Goal: Task Accomplishment & Management: Manage account settings

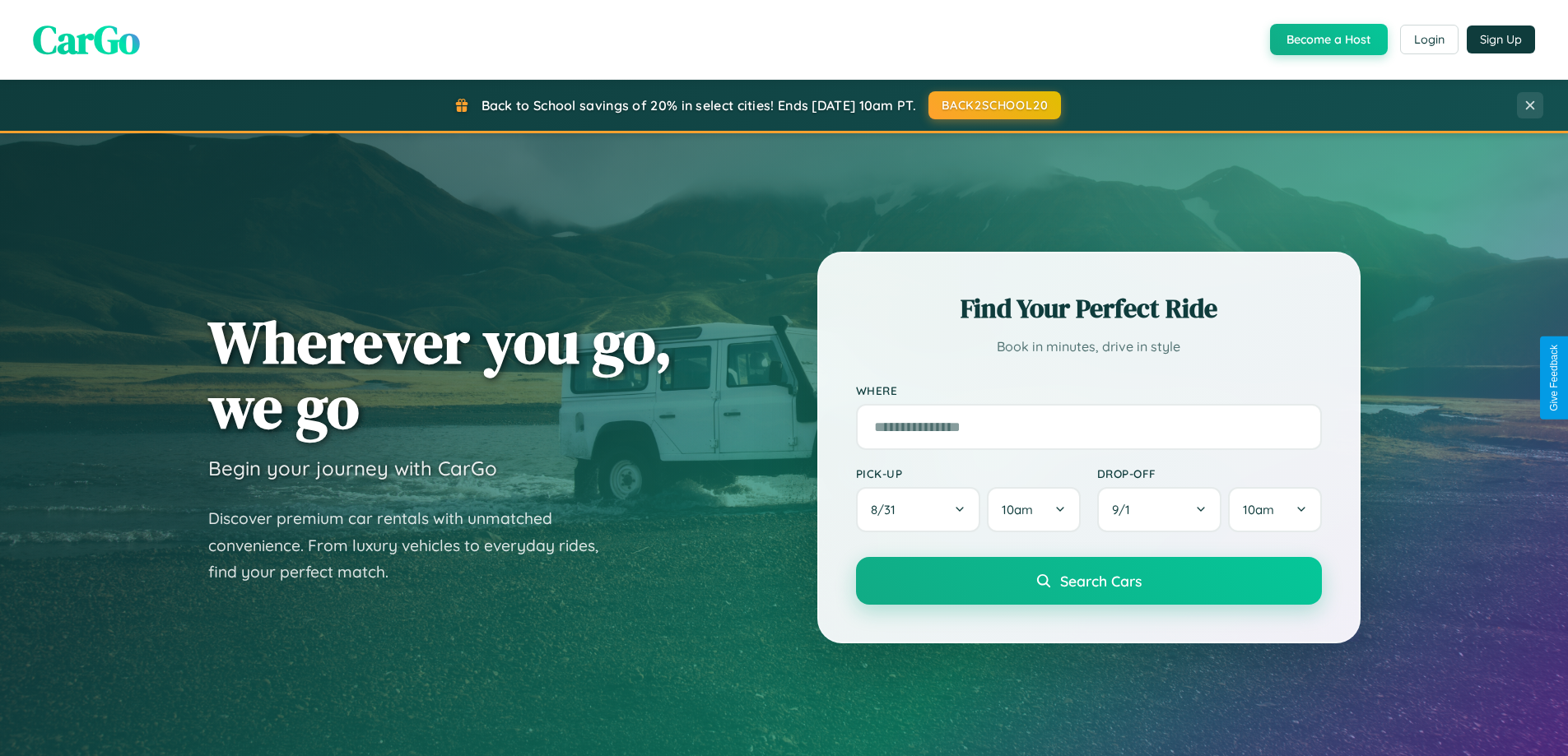
scroll to position [3167, 0]
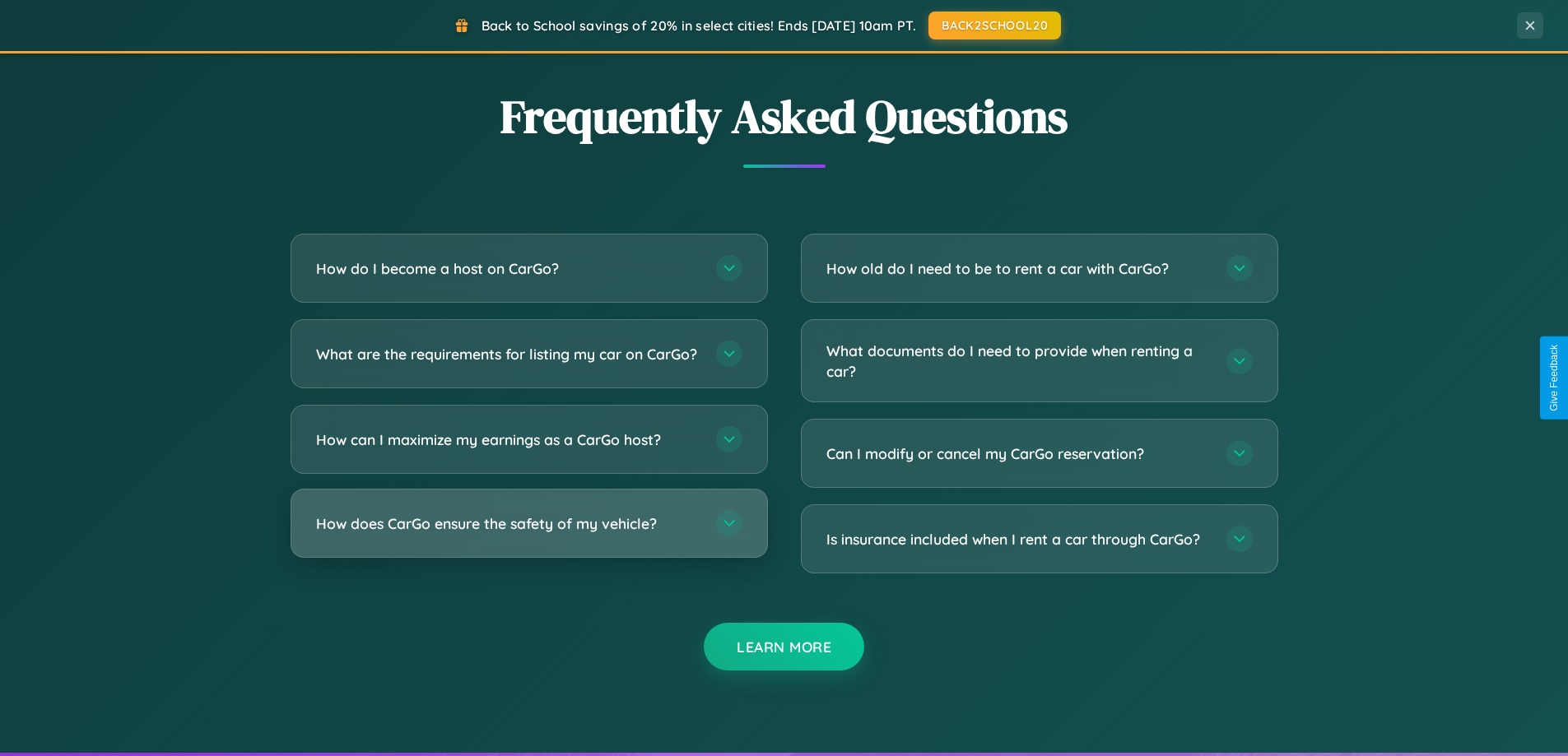
click at [529, 534] on h3 "How does CarGo ensure the safety of my vehicle?" at bounding box center [508, 524] width 384 height 21
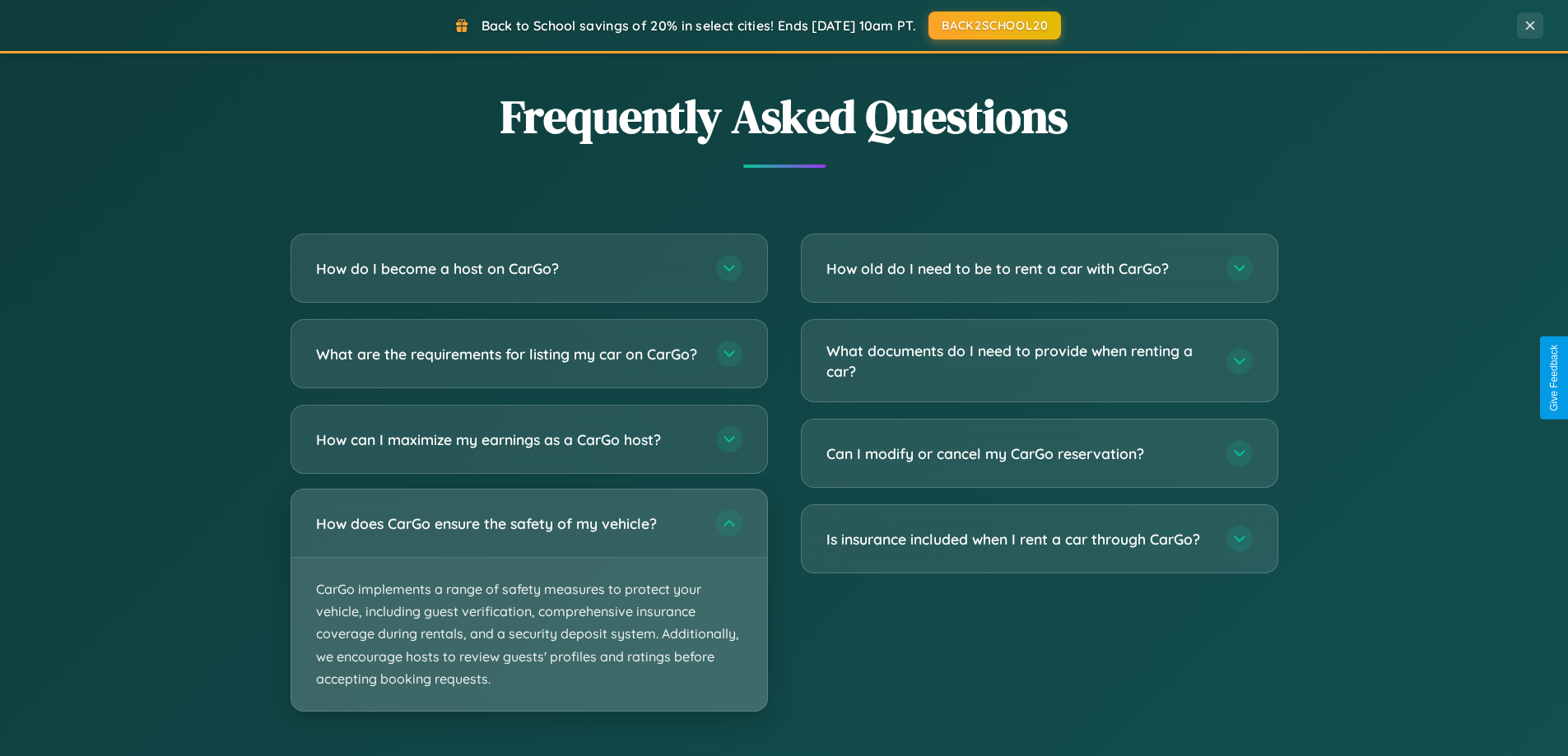
click at [529, 614] on p "CarGo implements a range of safety measures to protect your vehicle, including …" at bounding box center [529, 634] width 475 height 153
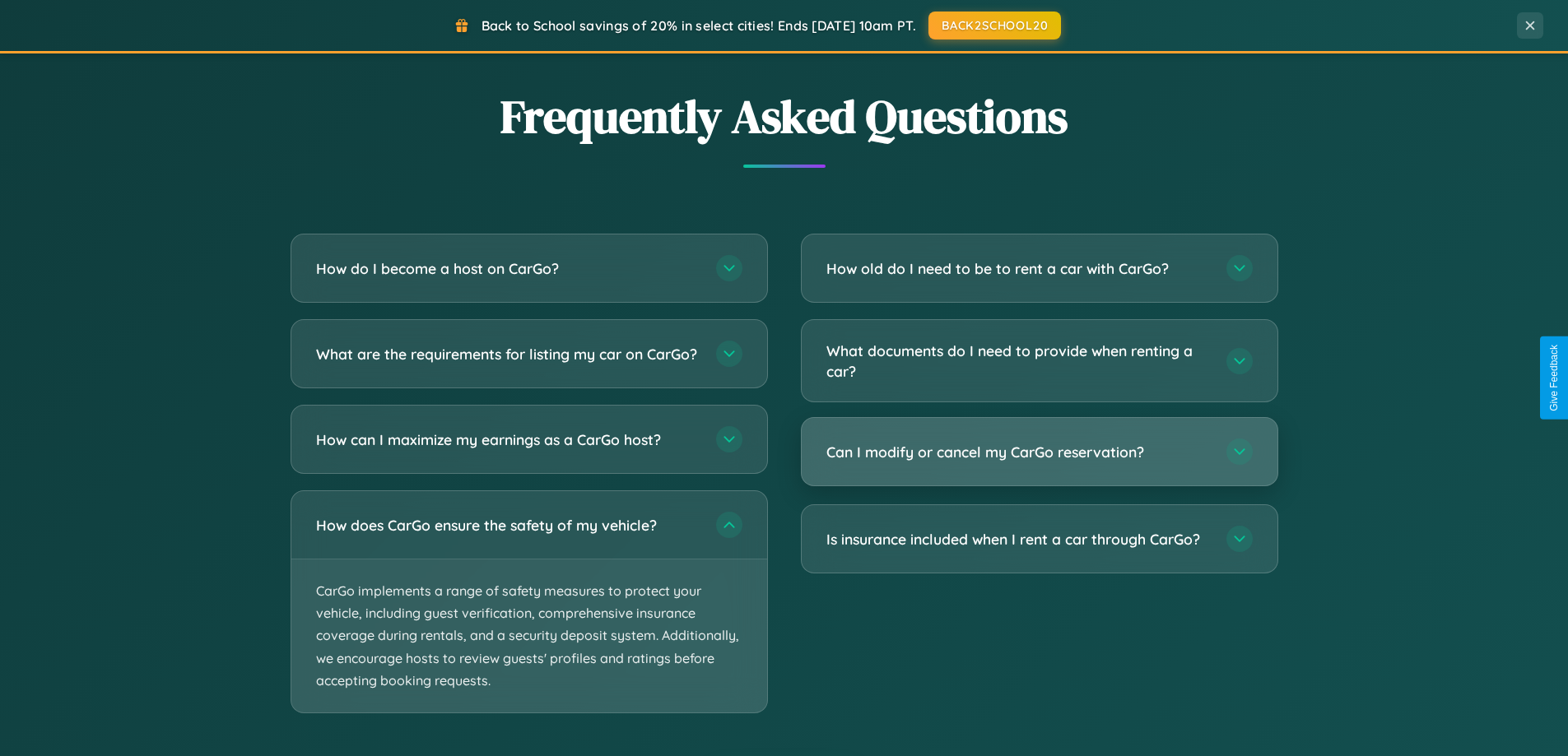
click at [1038, 454] on h3 "Can I modify or cancel my CarGo reservation?" at bounding box center [1017, 453] width 384 height 21
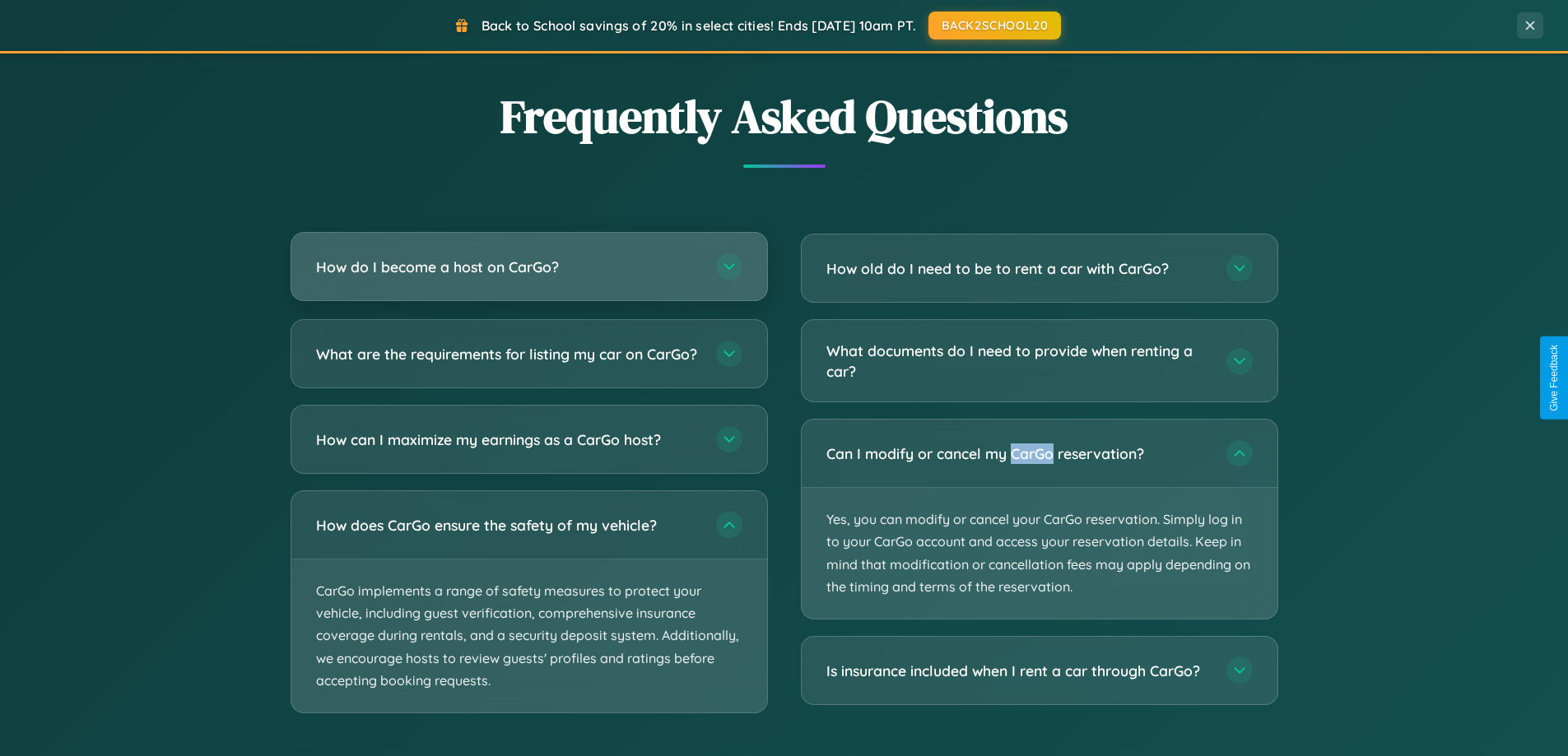
click at [529, 268] on h3 "How do I become a host on CarGo?" at bounding box center [508, 267] width 384 height 21
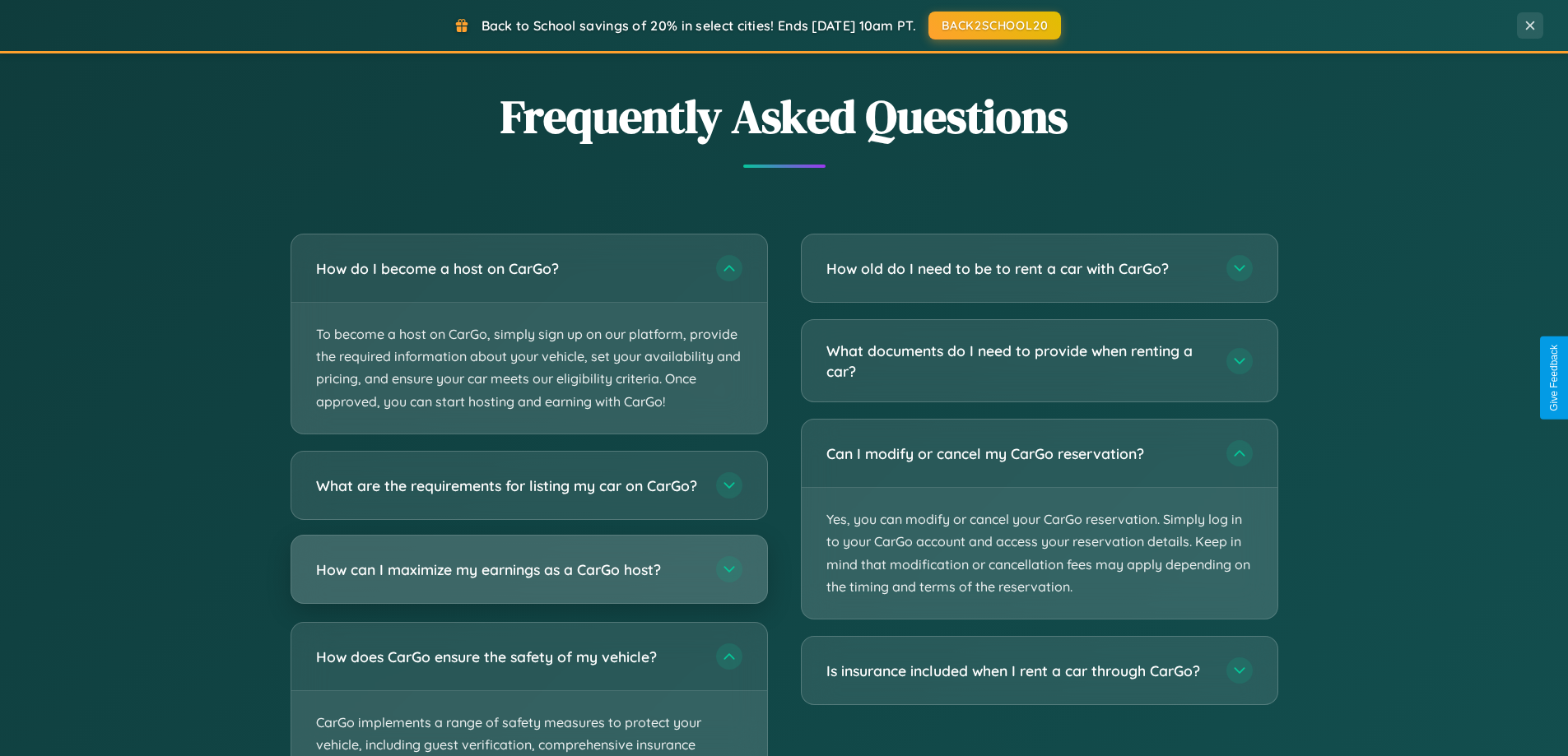
click at [529, 579] on h3 "How can I maximize my earnings as a CarGo host?" at bounding box center [508, 569] width 384 height 21
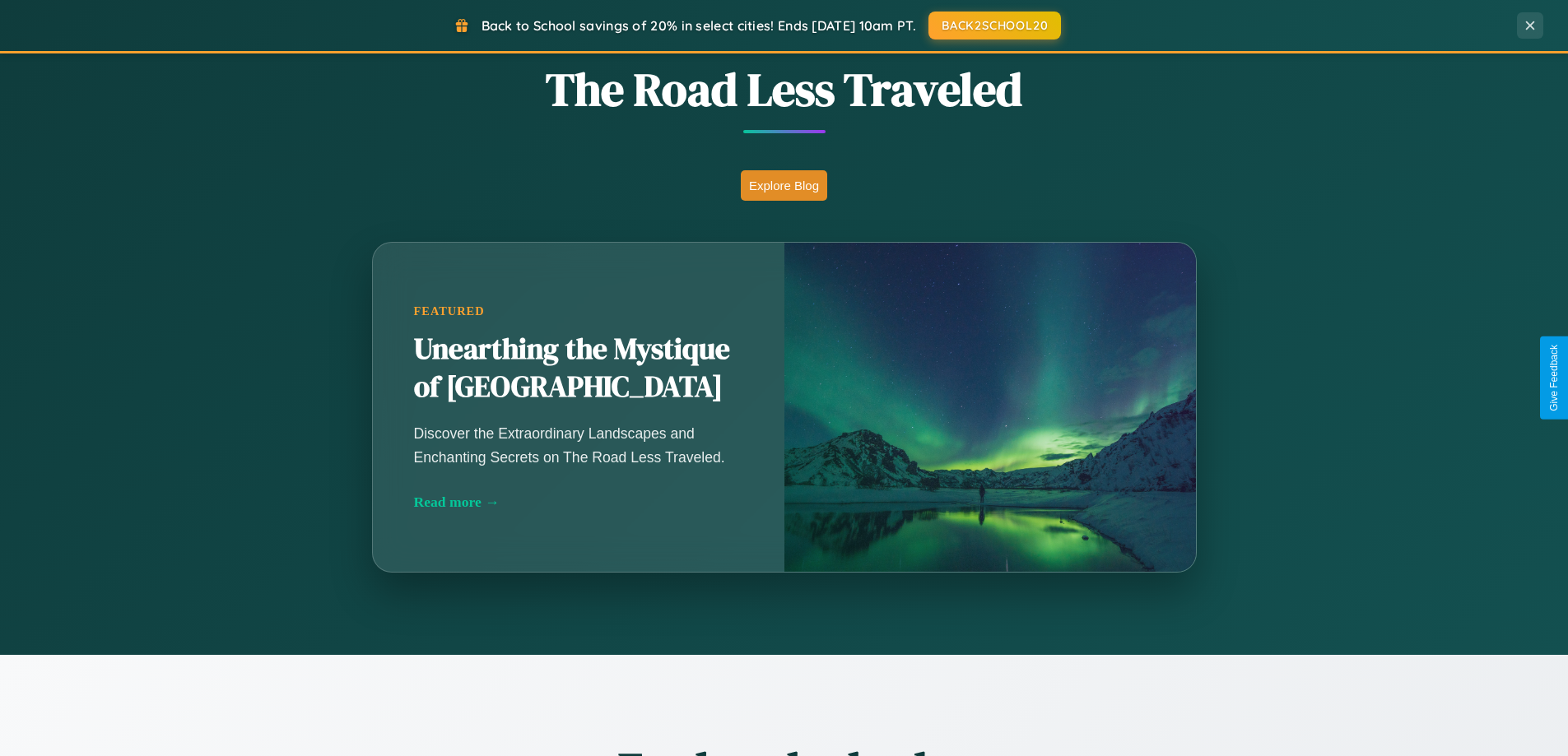
scroll to position [0, 0]
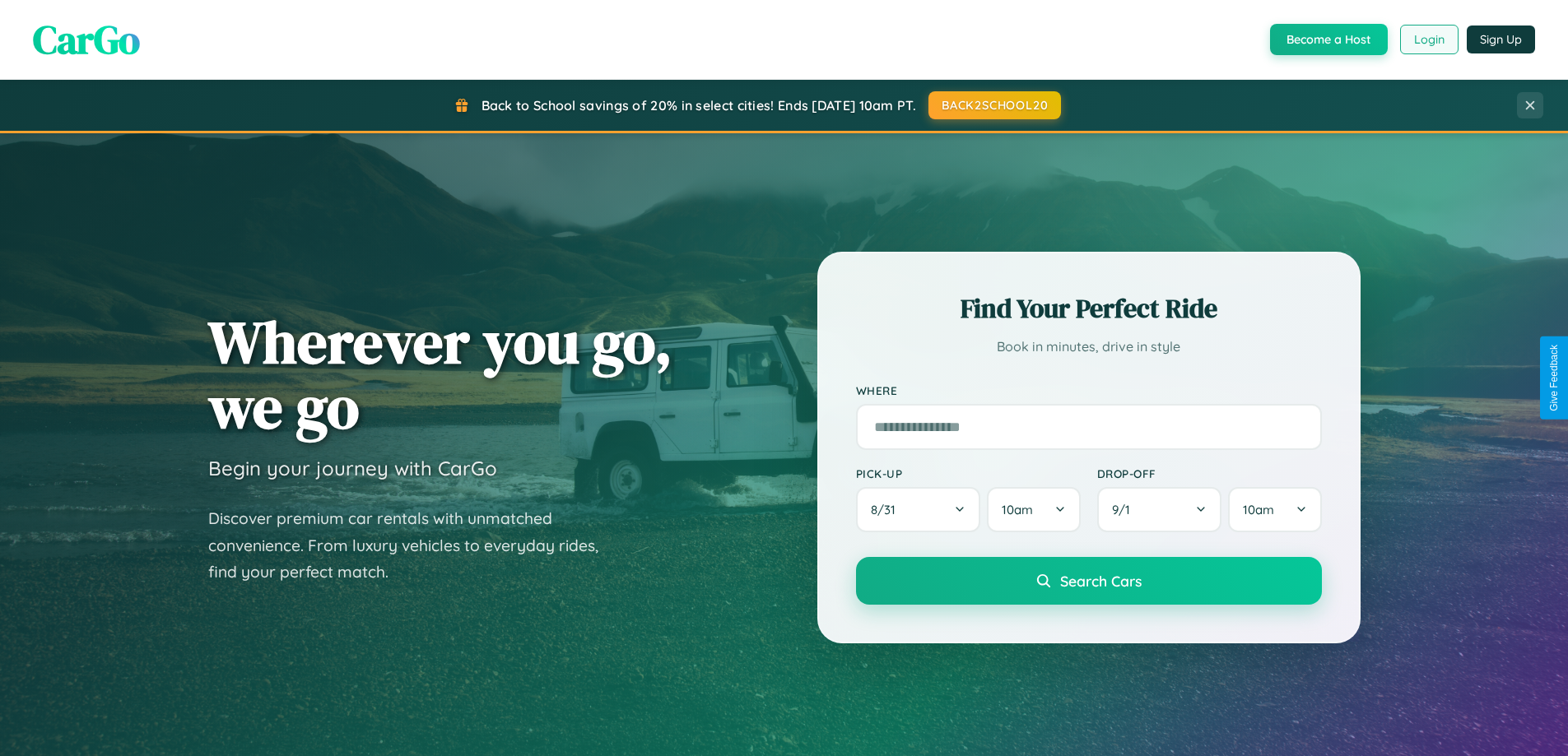
click at [1428, 39] on button "Login" at bounding box center [1429, 39] width 59 height 30
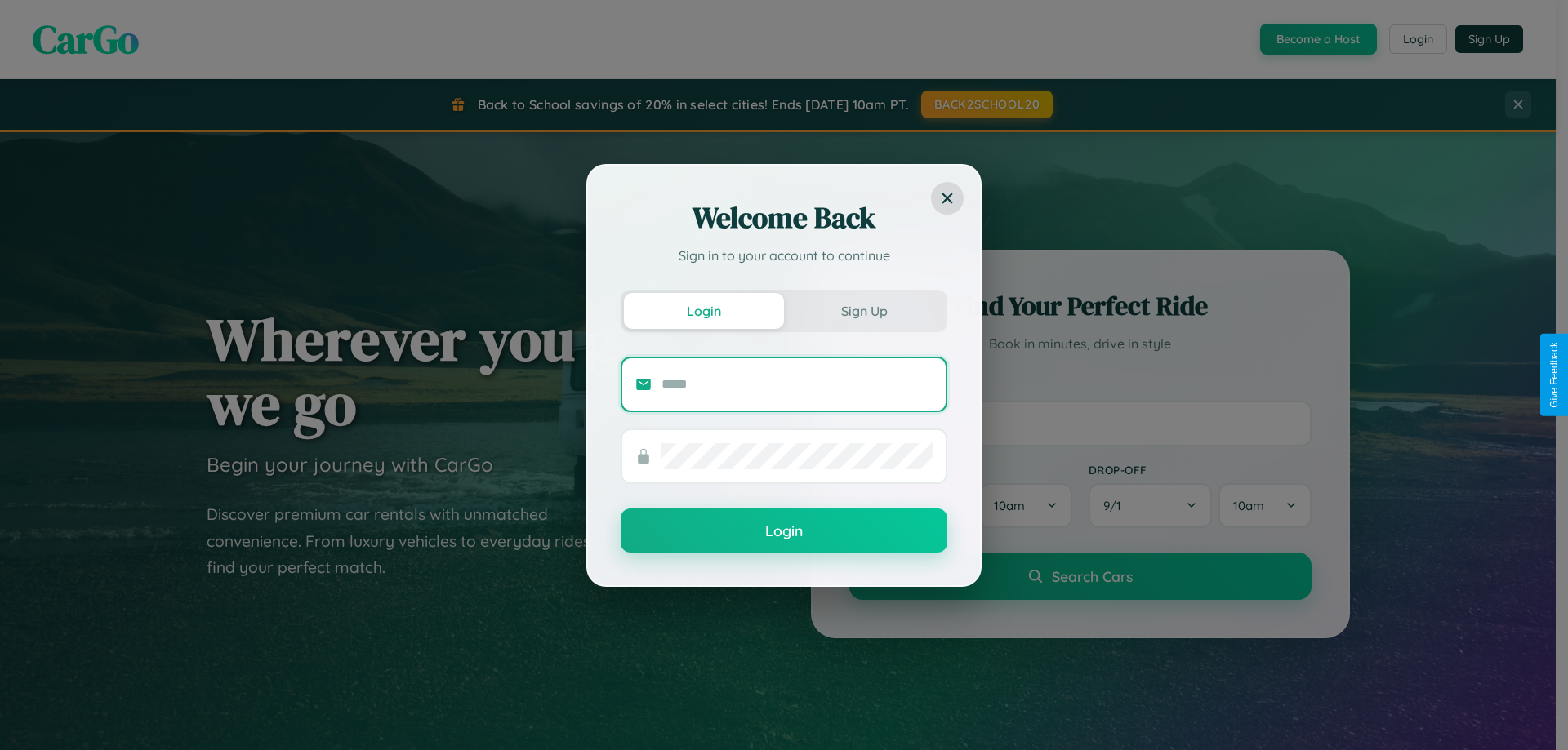
click at [797, 384] on input "text" at bounding box center [797, 384] width 271 height 26
type input "**********"
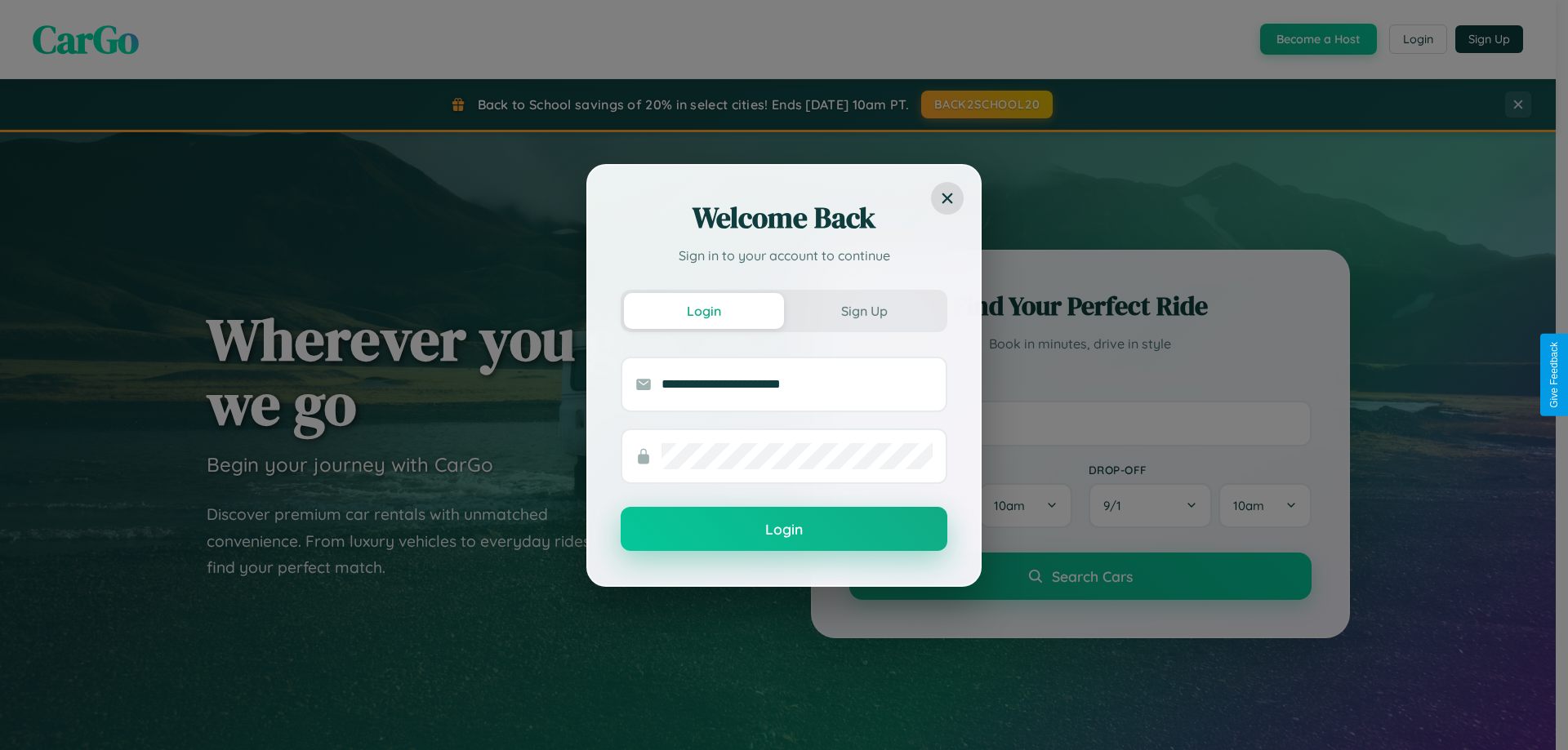
click at [784, 530] on button "Login" at bounding box center [784, 529] width 327 height 44
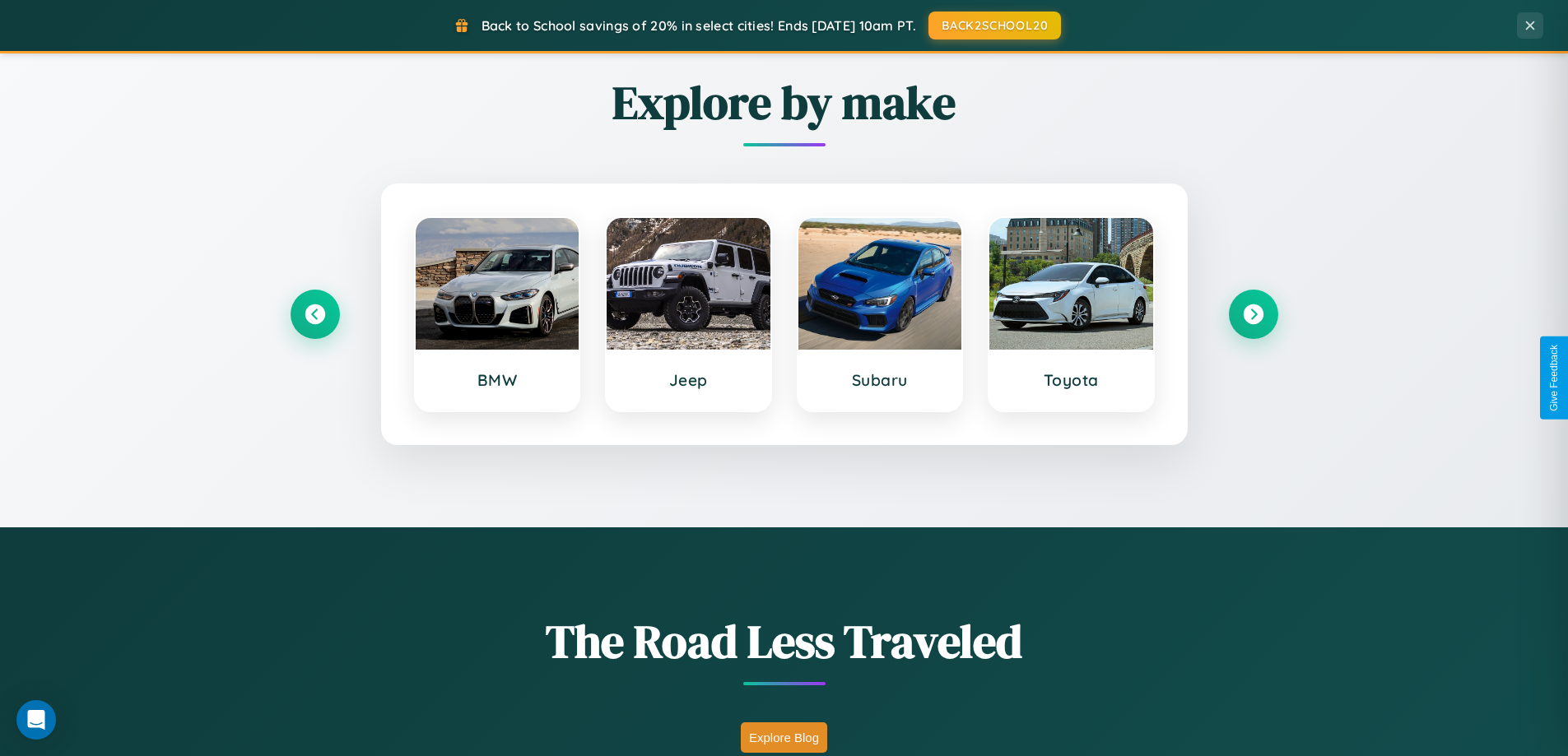
scroll to position [49, 0]
